Goal: Information Seeking & Learning: Learn about a topic

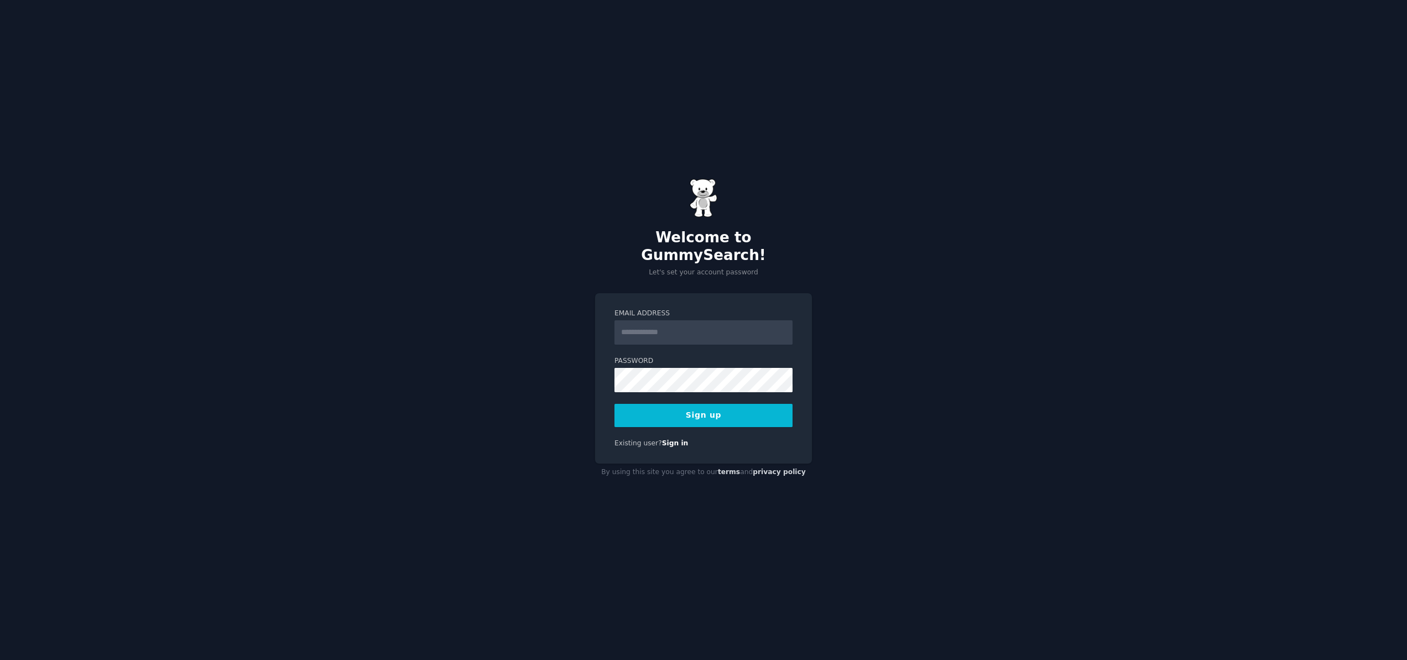
click at [658, 328] on input "Email Address" at bounding box center [703, 332] width 178 height 24
type input "**********"
click at [614, 404] on button "Sign up" at bounding box center [703, 415] width 178 height 23
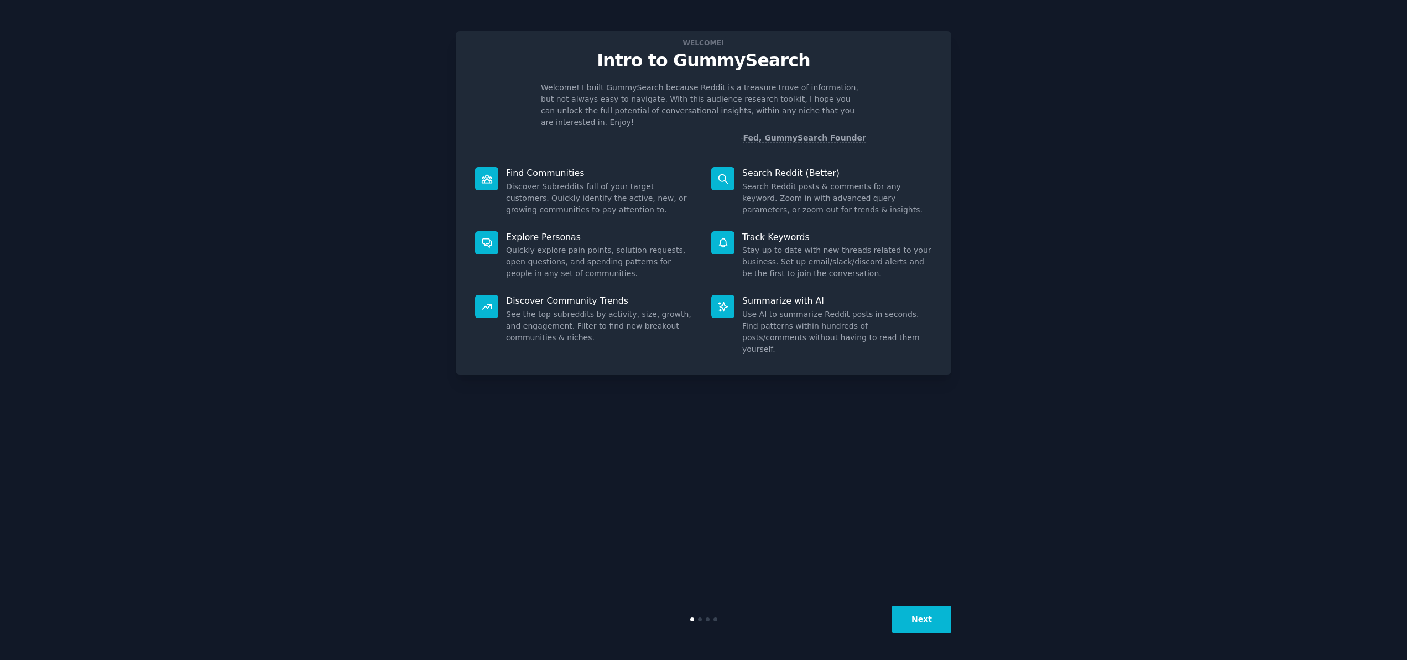
click at [932, 623] on button "Next" at bounding box center [921, 618] width 59 height 27
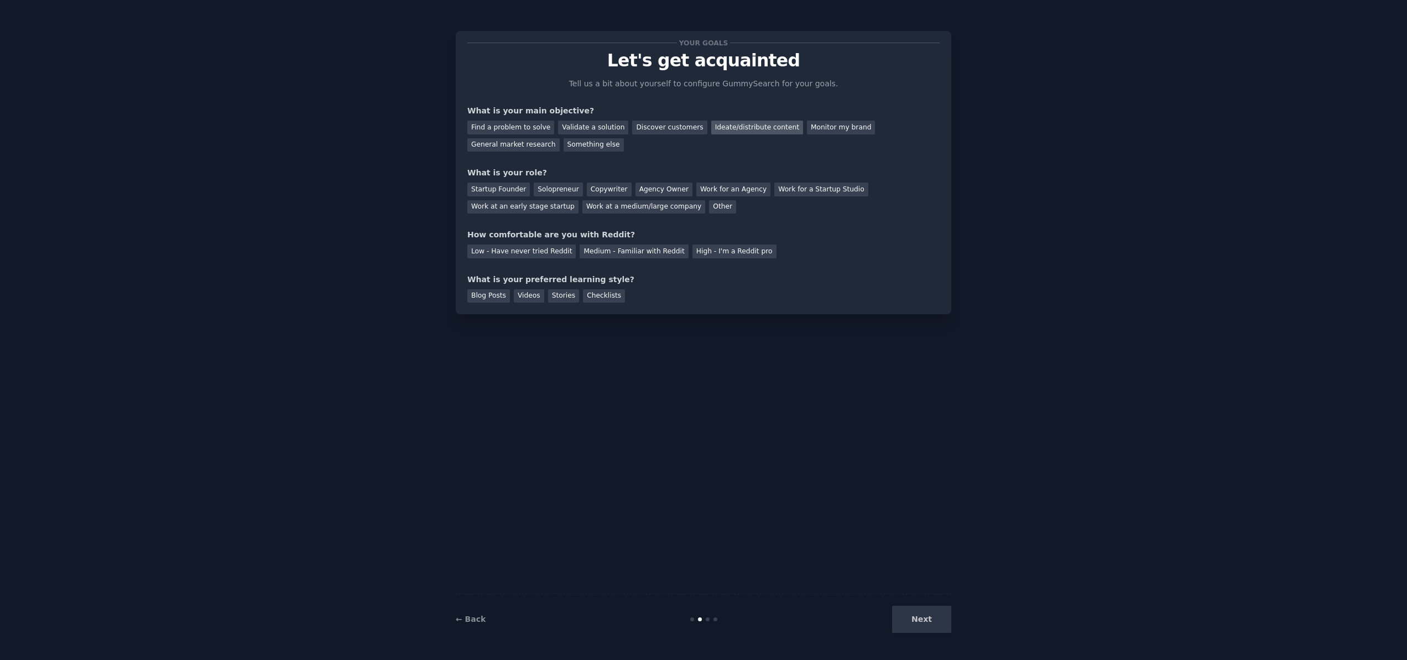
click at [746, 130] on div "Ideate/distribute content" at bounding box center [757, 128] width 92 height 14
click at [556, 190] on div "Solopreneur" at bounding box center [558, 189] width 49 height 14
click at [546, 254] on div "Low - Have never tried Reddit" at bounding box center [521, 251] width 108 height 14
click at [532, 296] on div "Videos" at bounding box center [529, 296] width 30 height 14
click at [934, 625] on button "Next" at bounding box center [921, 618] width 59 height 27
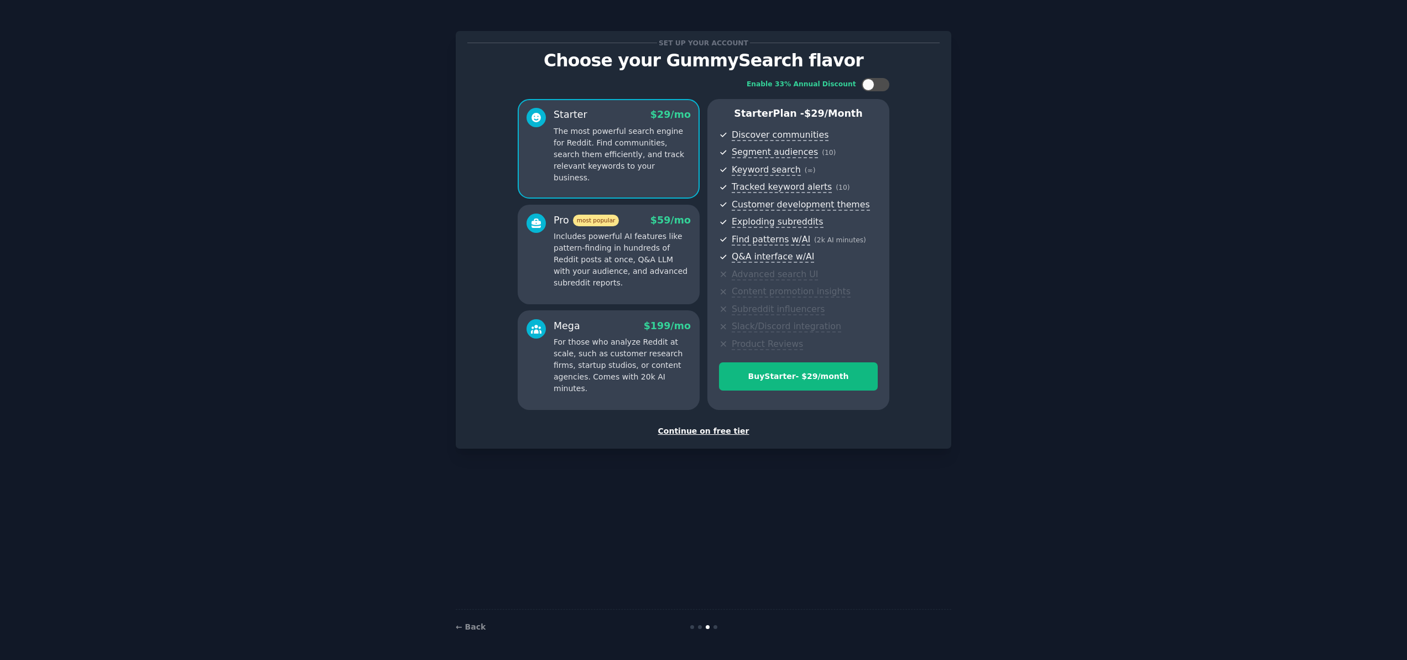
click at [692, 433] on div "Continue on free tier" at bounding box center [703, 431] width 472 height 12
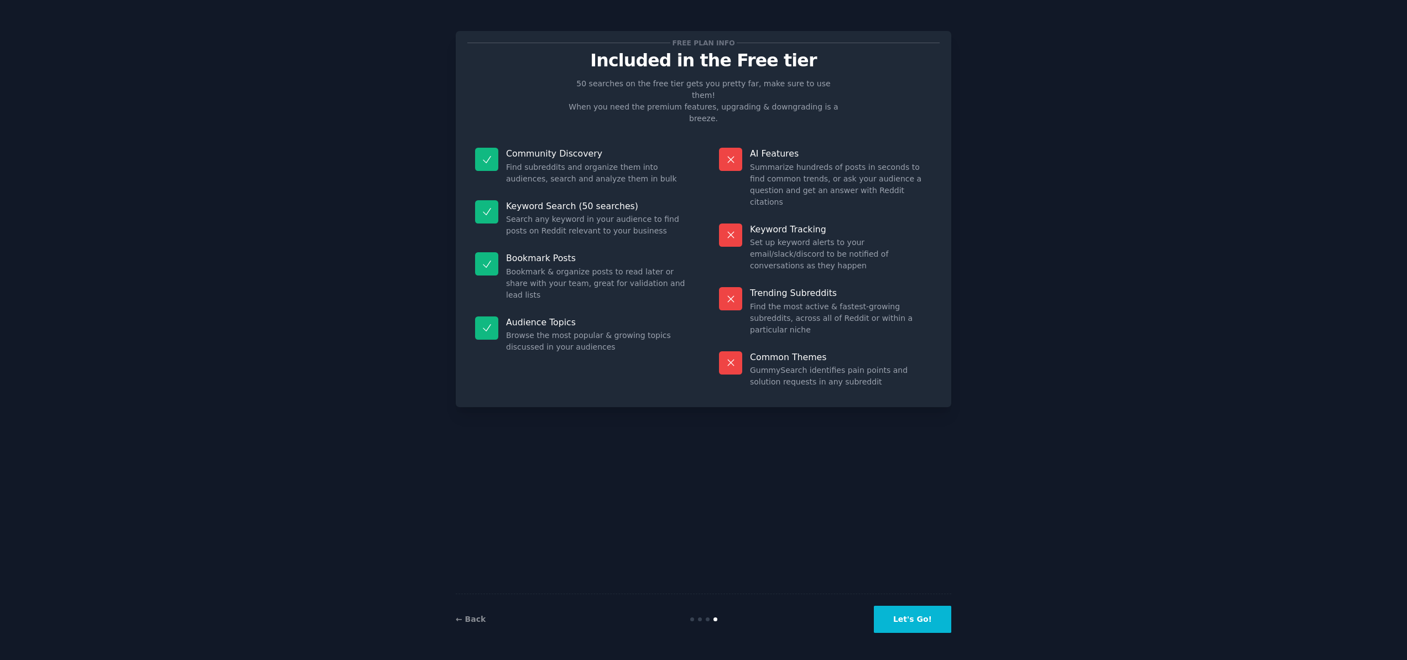
click at [907, 615] on button "Let's Go!" at bounding box center [912, 618] width 77 height 27
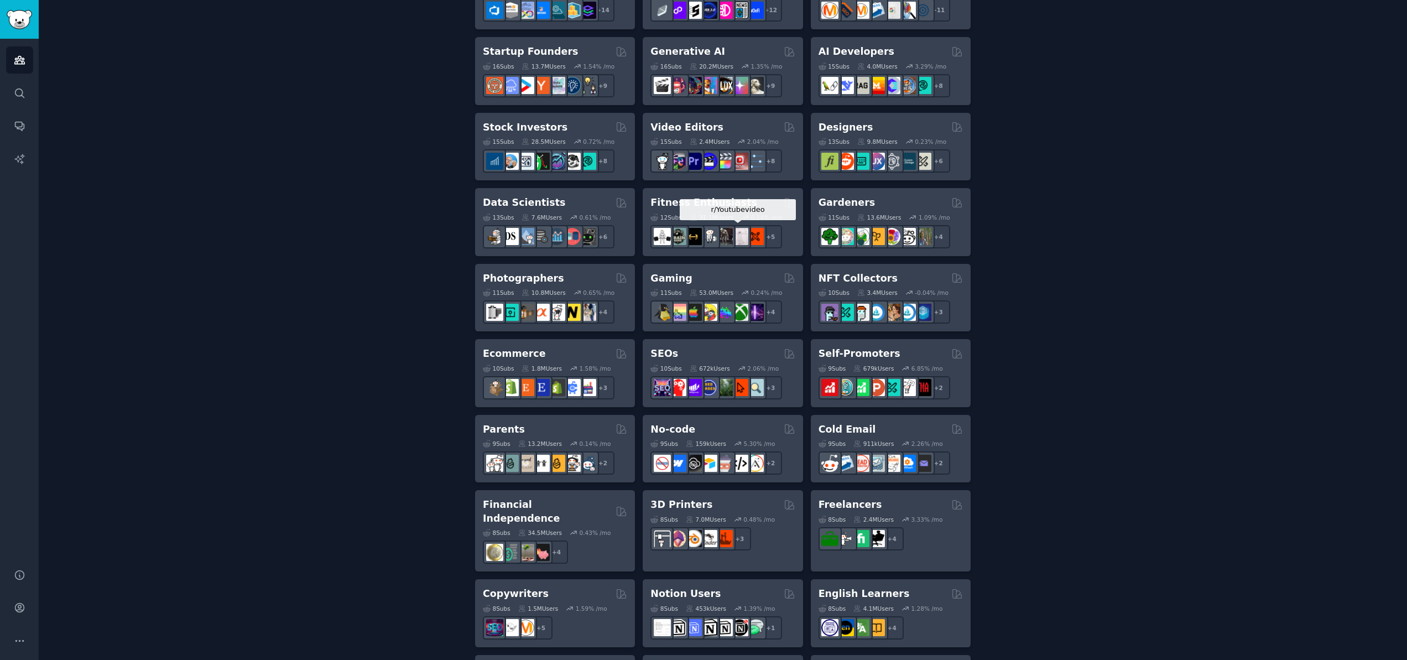
scroll to position [325, 0]
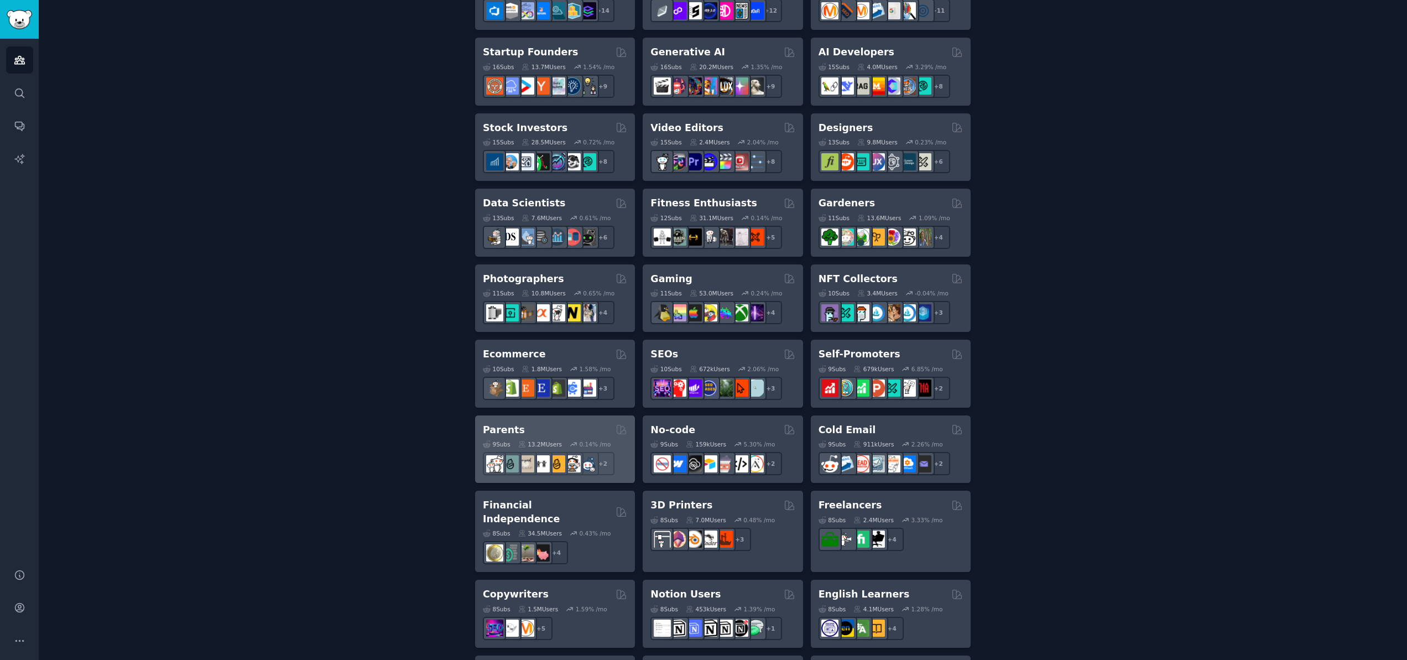
click at [543, 434] on div "Parents" at bounding box center [555, 430] width 144 height 14
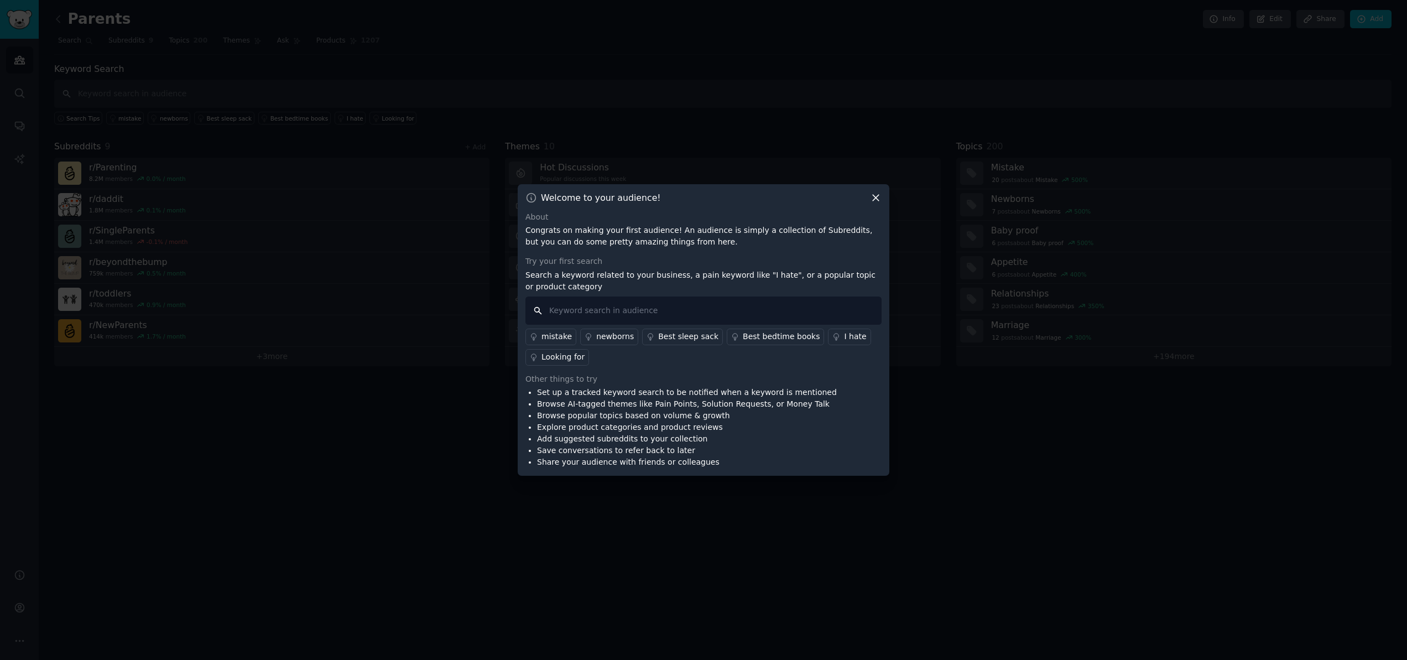
click at [665, 307] on input "text" at bounding box center [703, 310] width 356 height 28
type input "tdah"
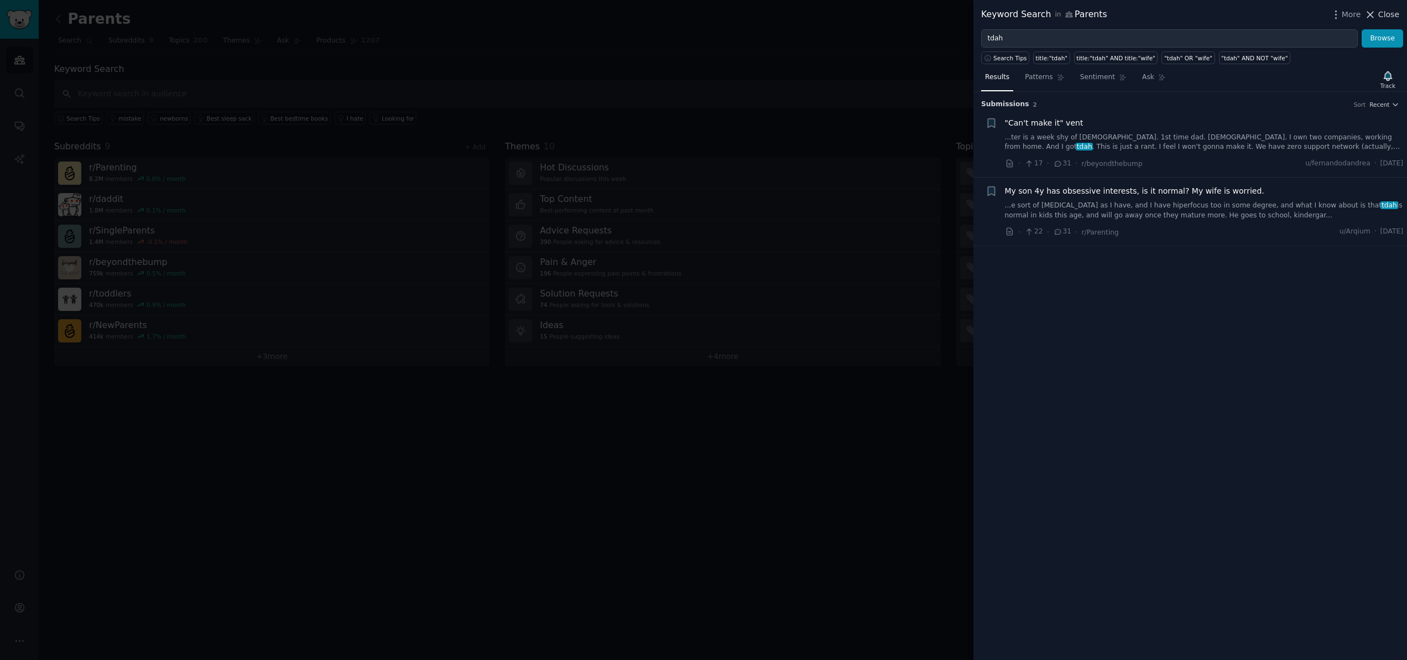
click at [1372, 15] on icon at bounding box center [1370, 15] width 12 height 12
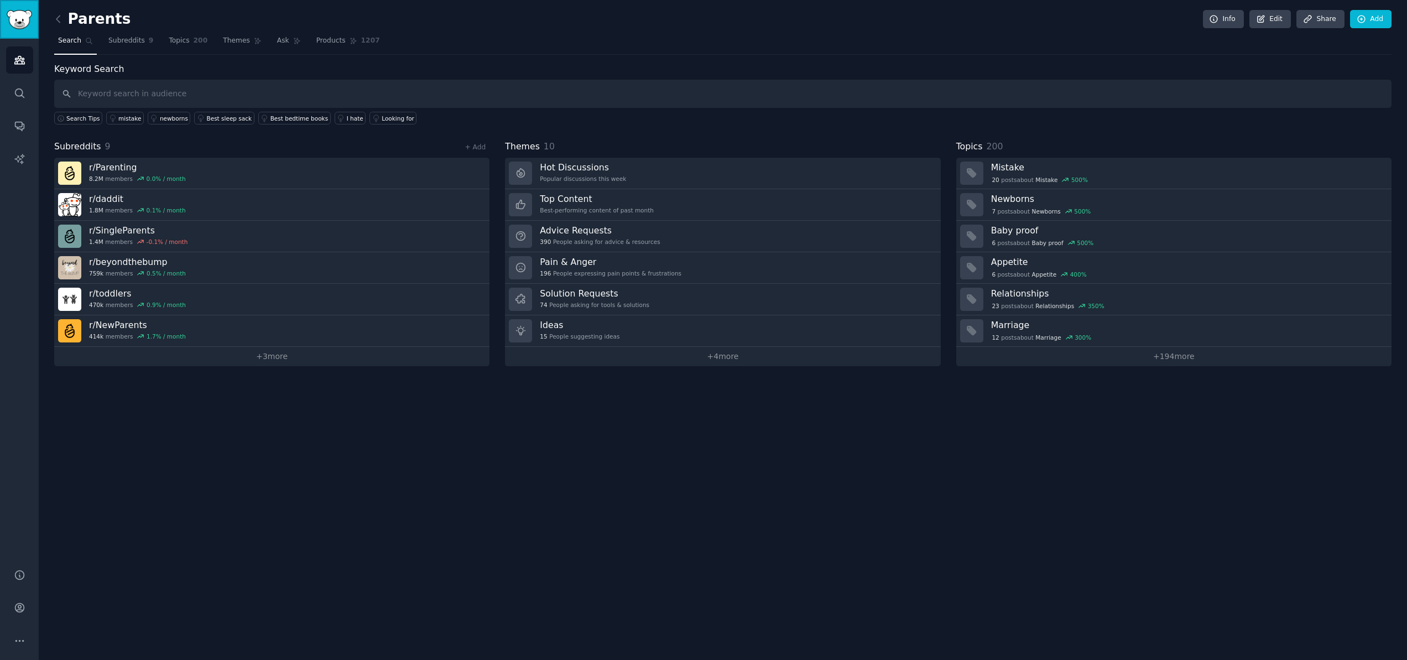
click at [32, 14] on img "Sidebar" at bounding box center [19, 19] width 25 height 19
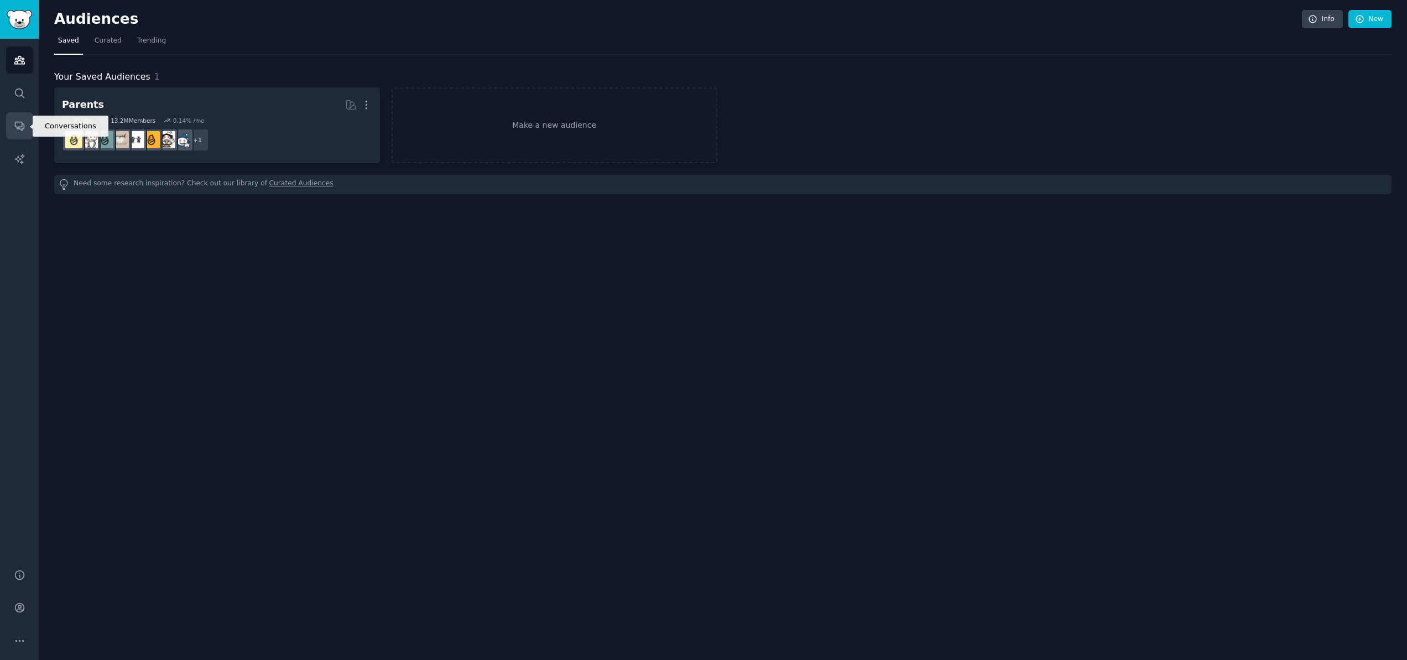
click at [15, 126] on icon "Sidebar" at bounding box center [19, 126] width 9 height 9
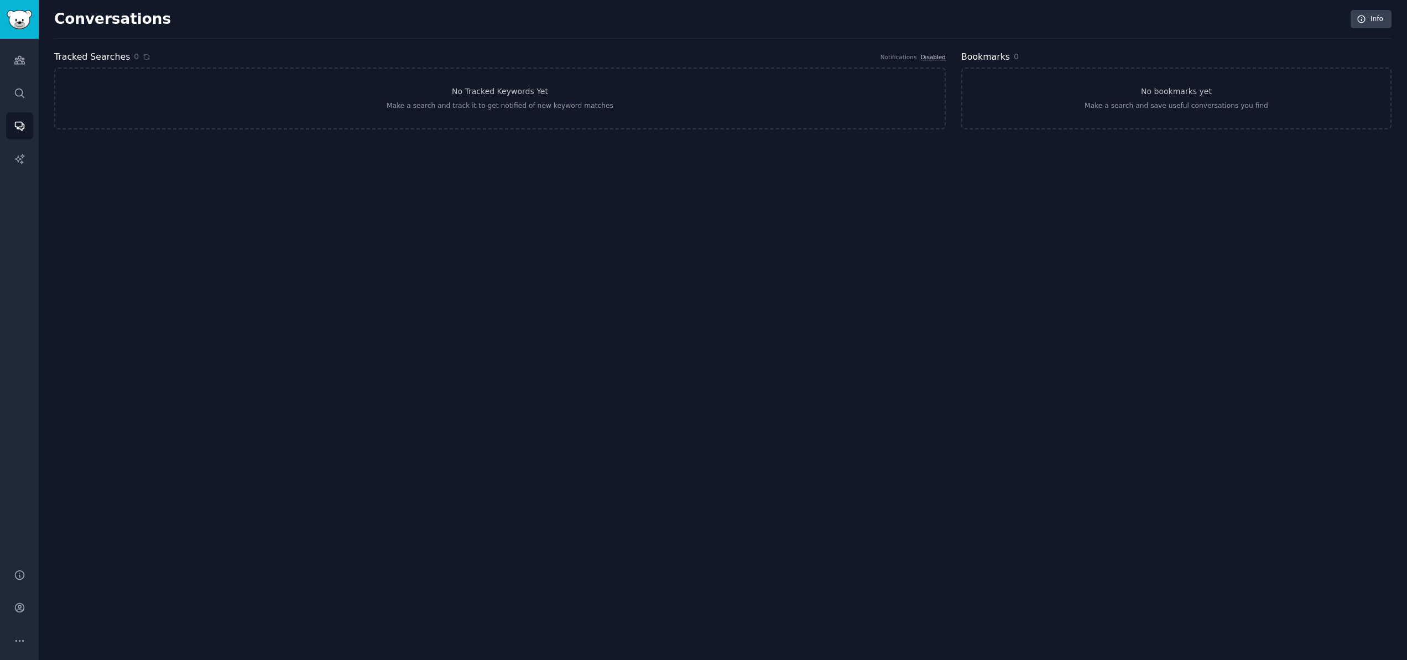
click at [576, 29] on div "Conversations Info" at bounding box center [722, 24] width 1337 height 29
